Goal: Complete application form

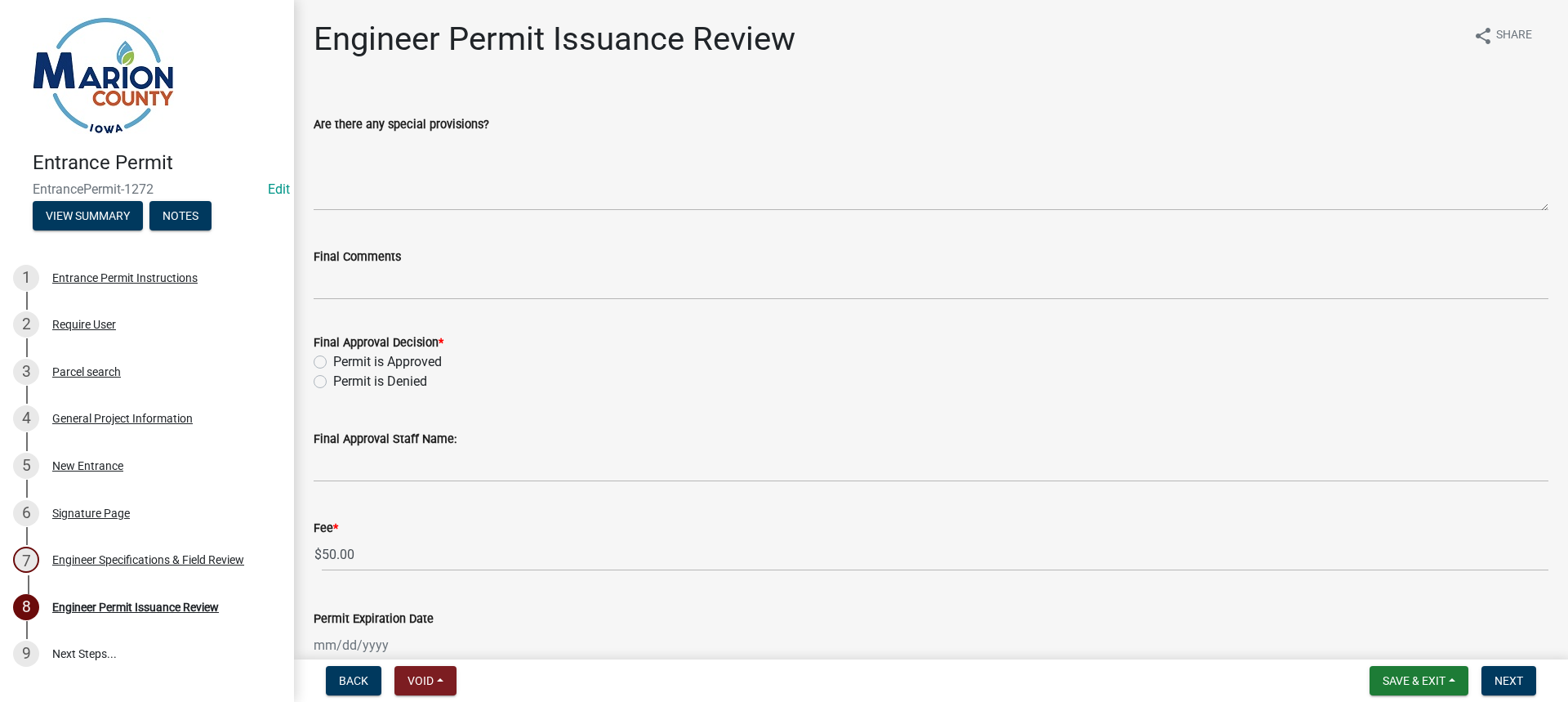
click at [333, 381] on label "Permit is Denied" at bounding box center [380, 381] width 94 height 20
click at [333, 381] on input "Permit is Denied" at bounding box center [338, 376] width 11 height 11
radio input "true"
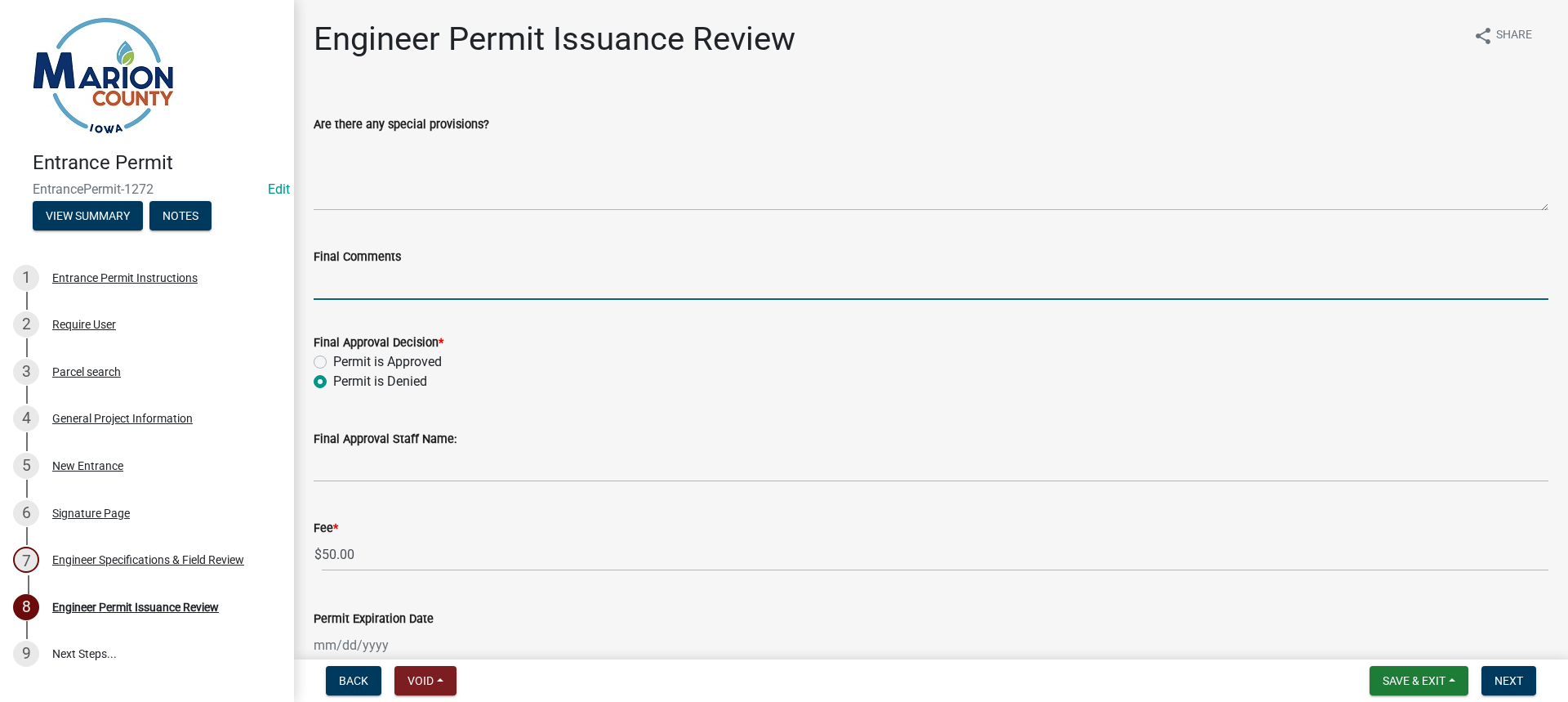
click at [381, 286] on input "Final Comments" at bounding box center [931, 283] width 1235 height 34
click at [385, 284] on input "Final Comments" at bounding box center [931, 283] width 1235 height 34
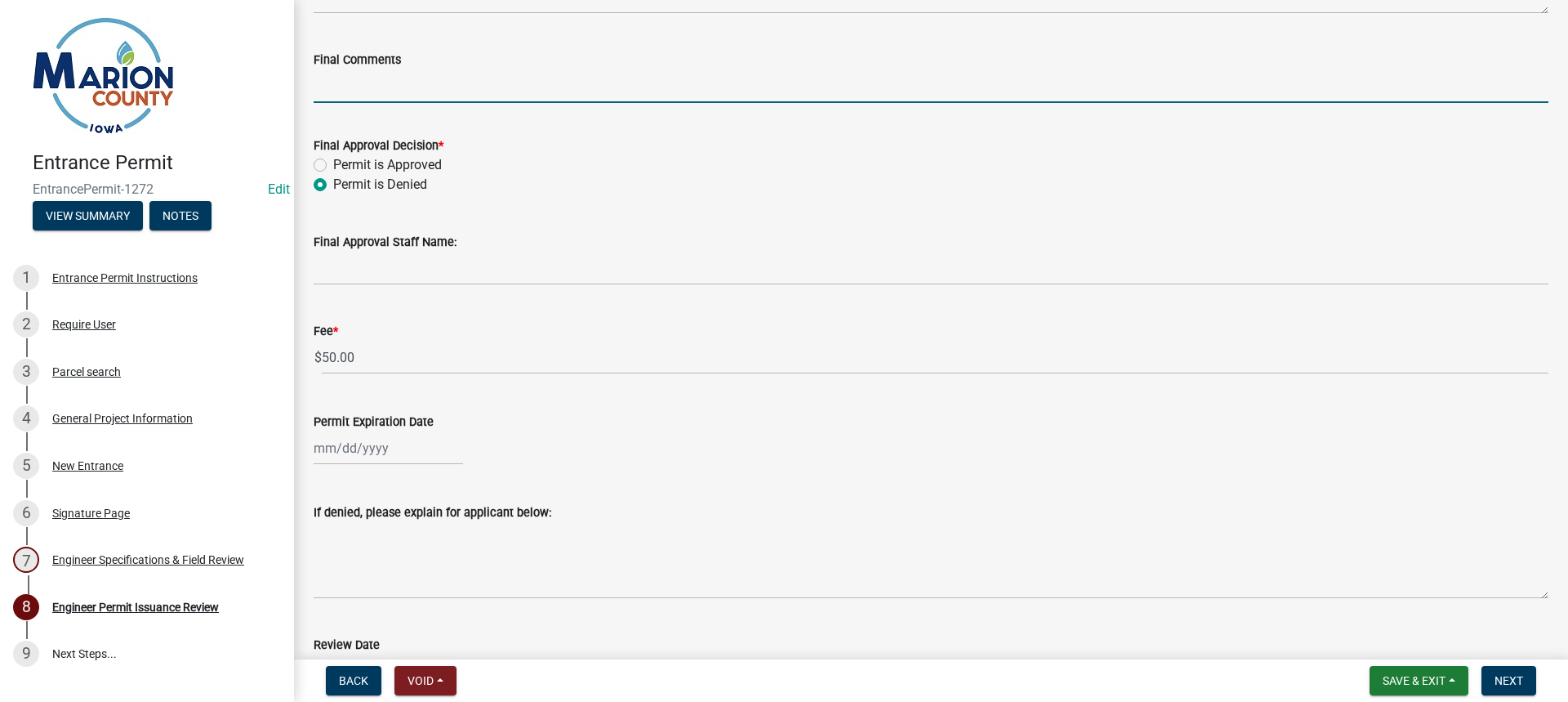
scroll to position [245, 0]
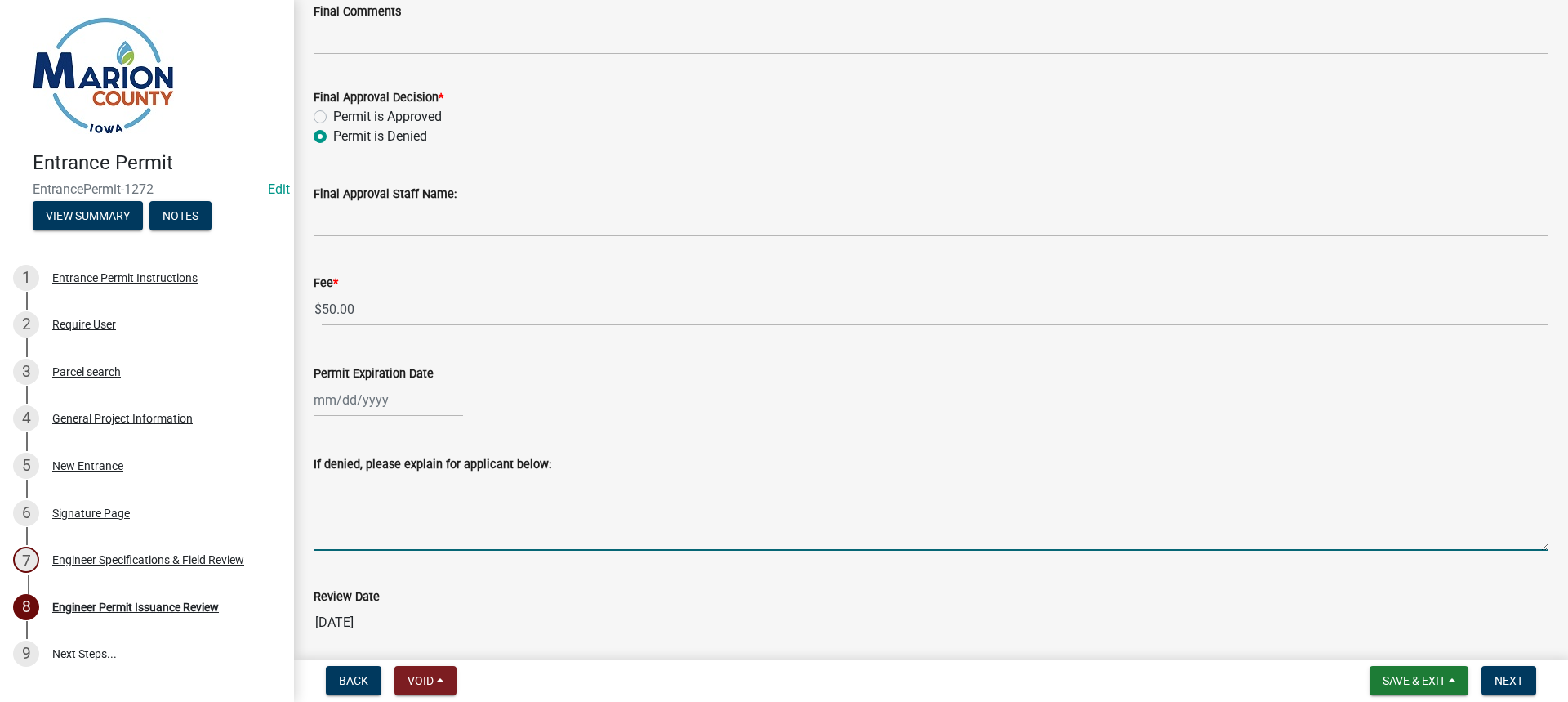
click at [582, 539] on textarea "If denied, please explain for applicant below:" at bounding box center [931, 512] width 1235 height 77
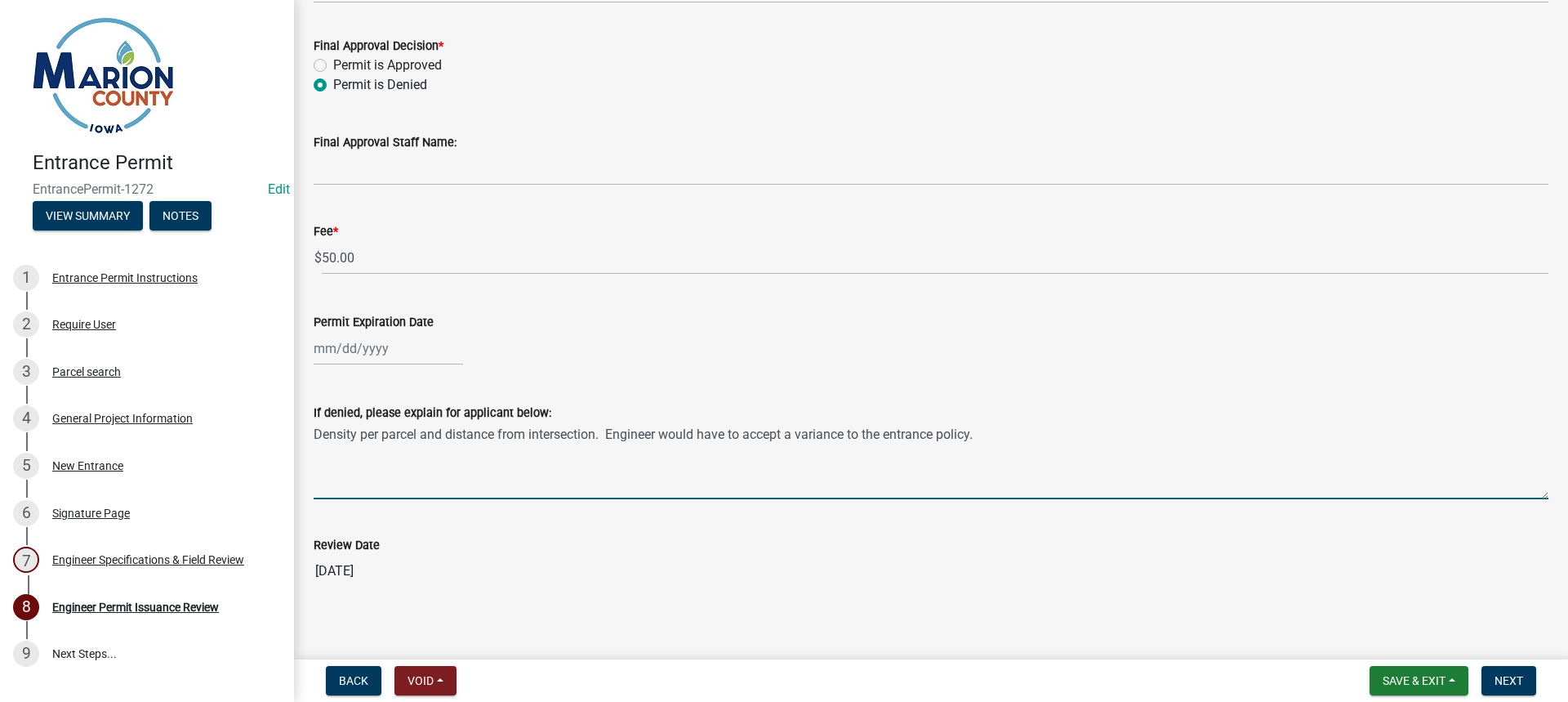
scroll to position [308, 0]
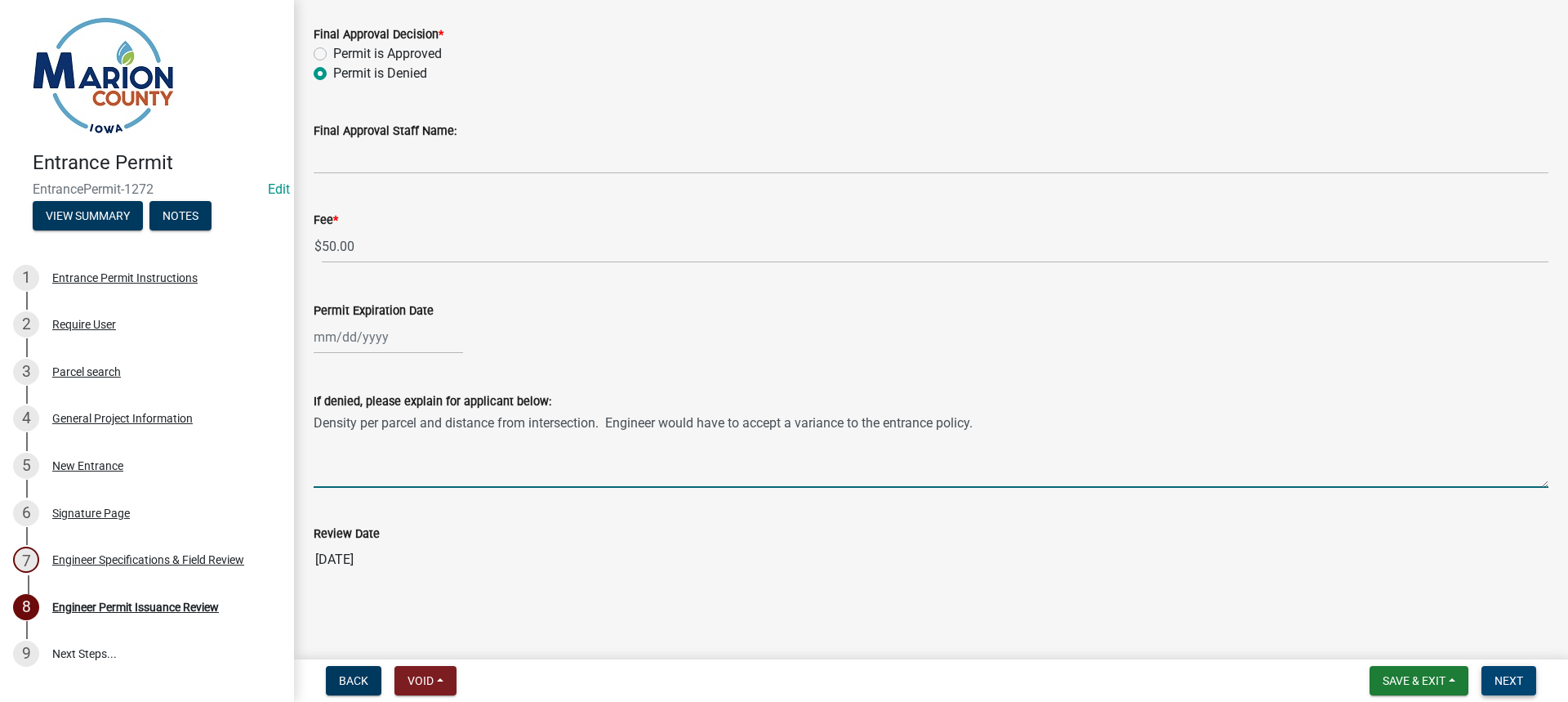
type textarea "Density per parcel and distance from intersection. Engineer would have to accep…"
click at [1507, 678] on span "Next" at bounding box center [1509, 681] width 29 height 13
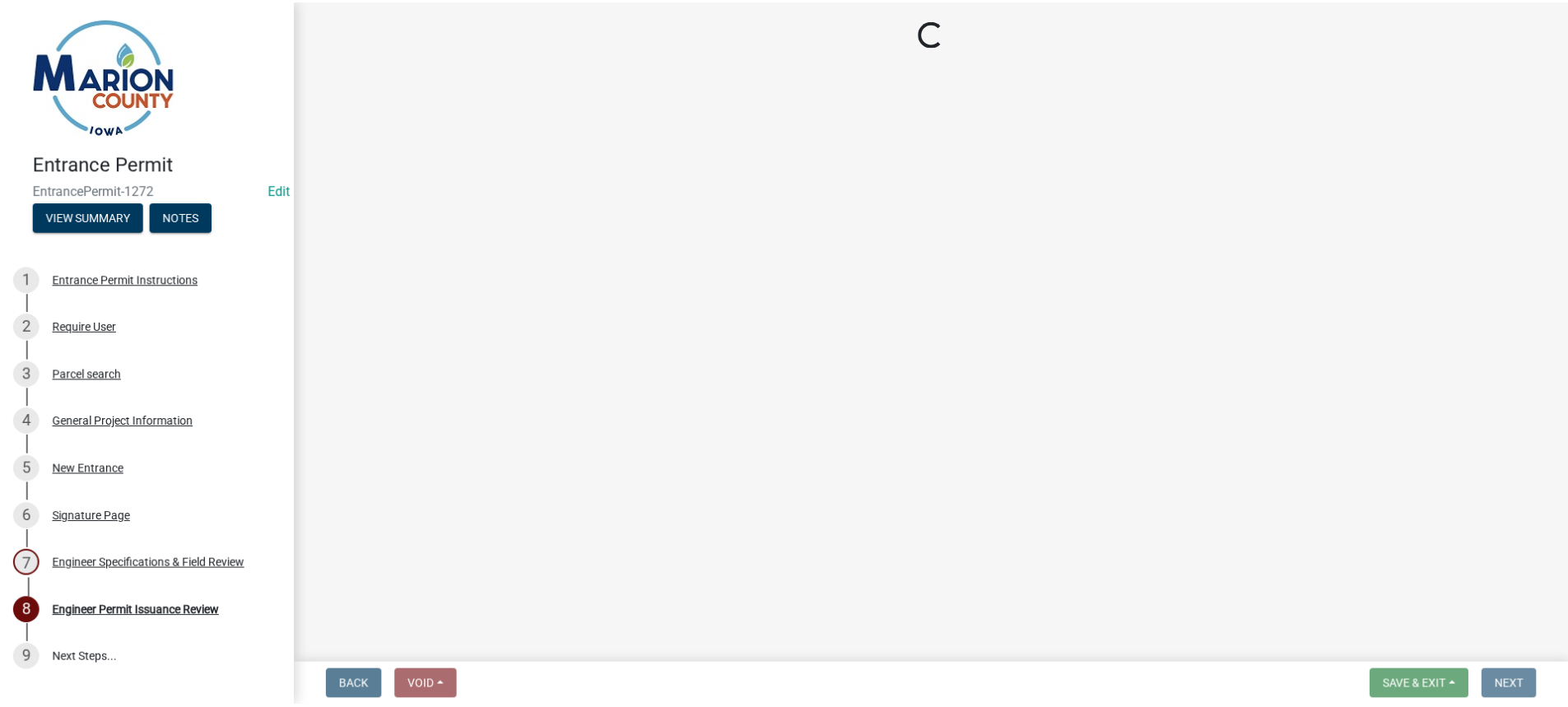
scroll to position [0, 0]
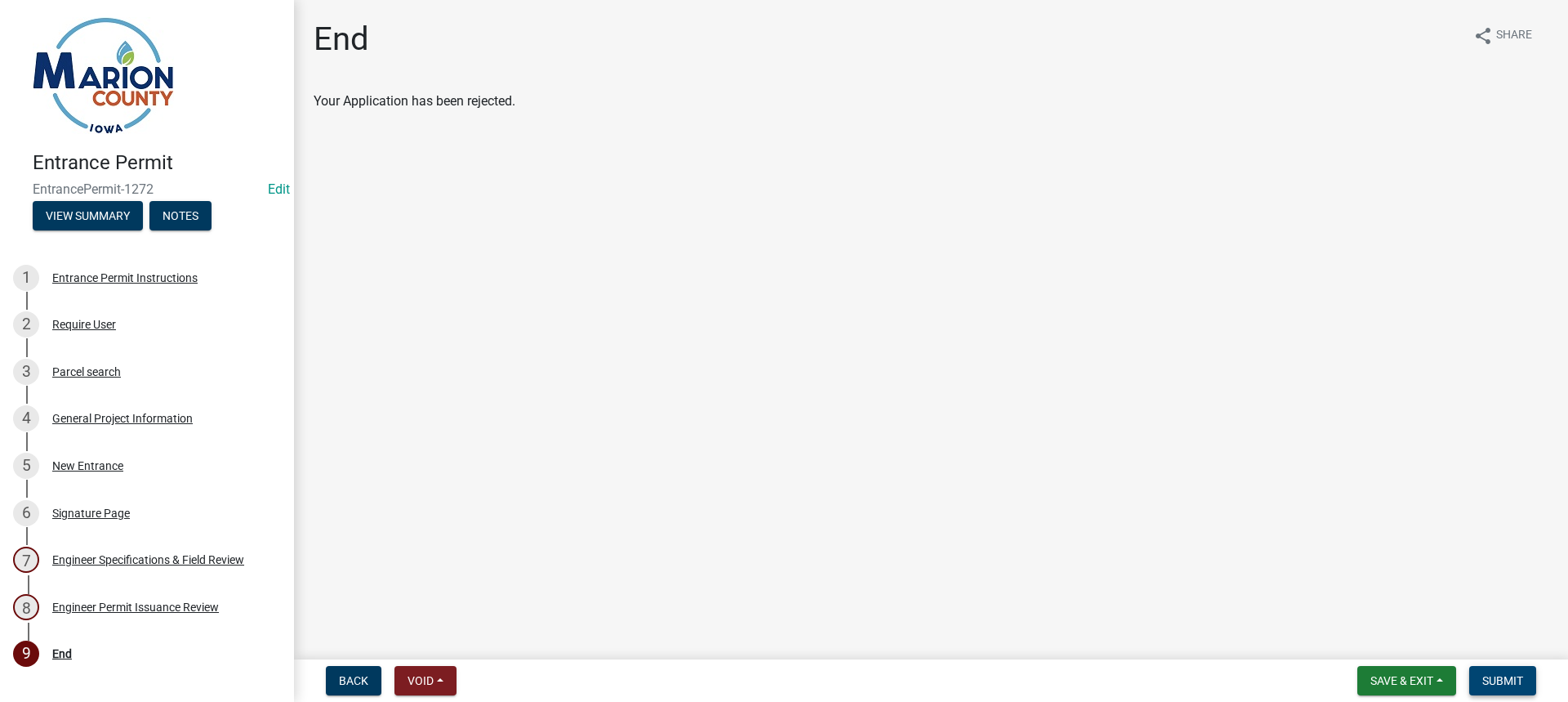
click at [1503, 682] on span "Submit" at bounding box center [1503, 681] width 41 height 13
